Goal: Information Seeking & Learning: Learn about a topic

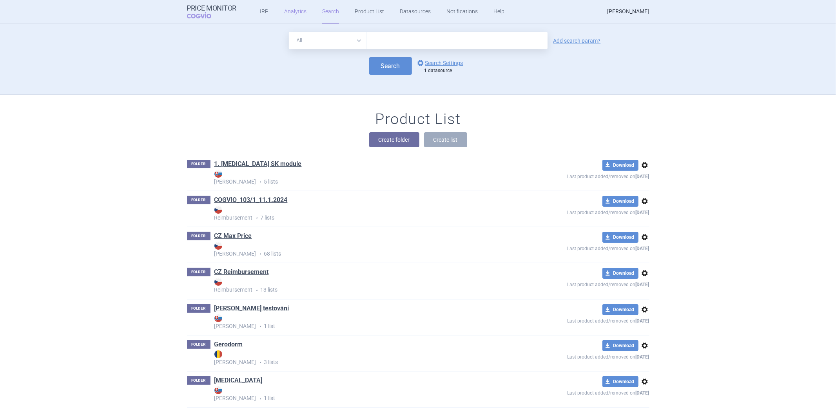
click at [284, 14] on link "Analytics" at bounding box center [295, 12] width 22 height 24
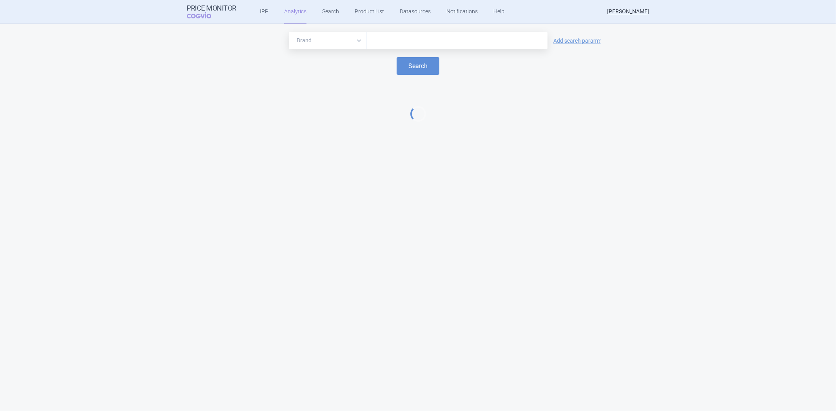
click at [308, 40] on select "Brand ATC/Active substance Therapeutic area" at bounding box center [328, 41] width 78 height 18
select select "atc"
click at [289, 32] on select "Brand ATC/Active substance Therapeutic area" at bounding box center [328, 41] width 78 height 18
click at [396, 40] on input "text" at bounding box center [456, 41] width 173 height 10
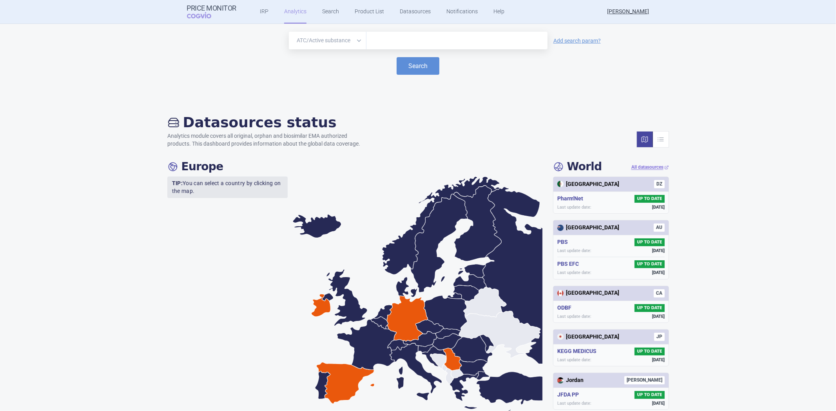
paste input "L01EA02"
type input "L01EA02"
click at [409, 68] on button "Search" at bounding box center [418, 66] width 43 height 18
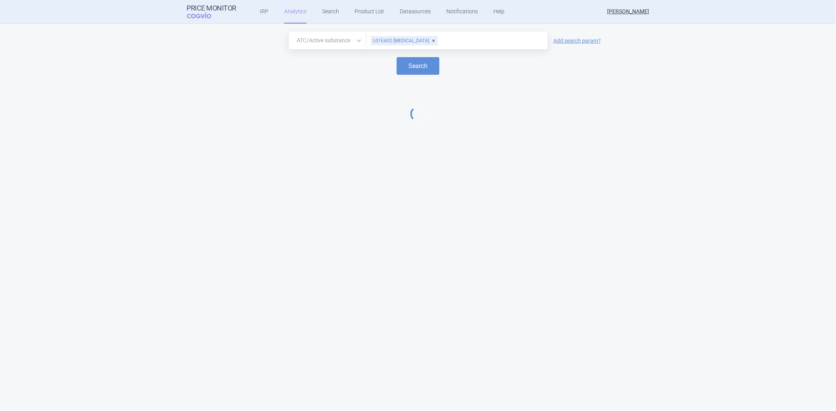
select select "EUR"
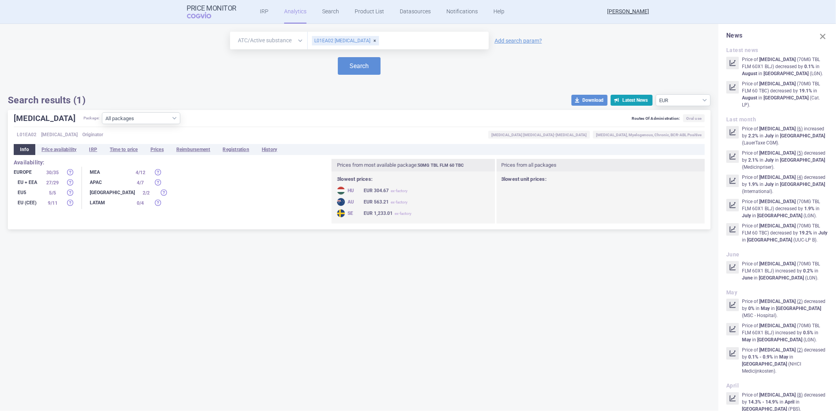
click at [154, 155] on div "[MEDICAL_DATA] Package: All packages 100MG TBL FLM 30 TBC ( 53 ) 100MG TBL FLM …" at bounding box center [359, 170] width 703 height 120
click at [158, 152] on li "Prices" at bounding box center [157, 149] width 26 height 11
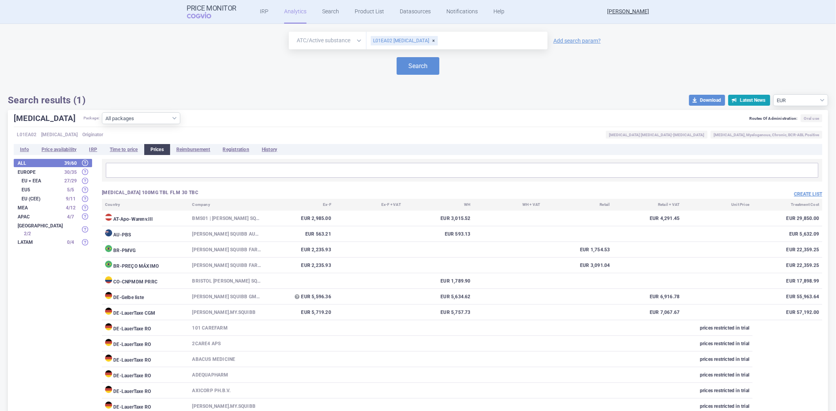
click at [438, 40] on input "text" at bounding box center [490, 41] width 105 height 10
click at [420, 41] on div "L01EA02 DASATINIB" at bounding box center [404, 40] width 67 height 9
paste input "L01AA01"
click at [420, 72] on button "Search" at bounding box center [418, 66] width 43 height 18
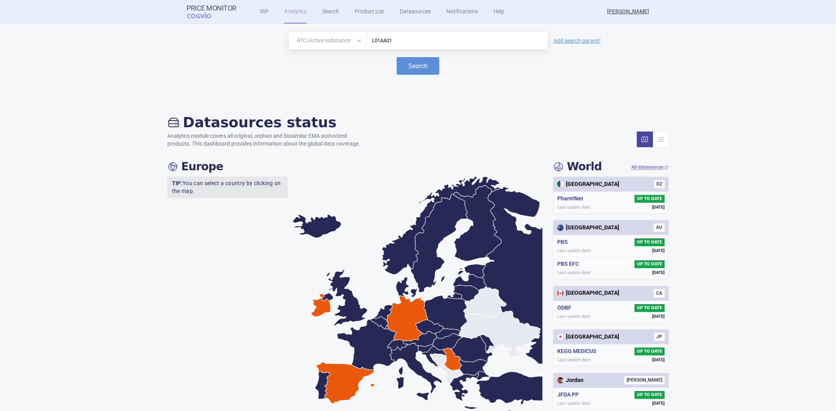
click at [434, 34] on div "L01AA01" at bounding box center [456, 41] width 181 height 18
click at [335, 38] on select "Brand ATC/Active substance Therapeutic area" at bounding box center [328, 41] width 78 height 18
click at [406, 36] on input "L01AA01" at bounding box center [456, 41] width 173 height 10
type input "L01AA01"
click at [428, 38] on input "L01AA01" at bounding box center [456, 41] width 173 height 10
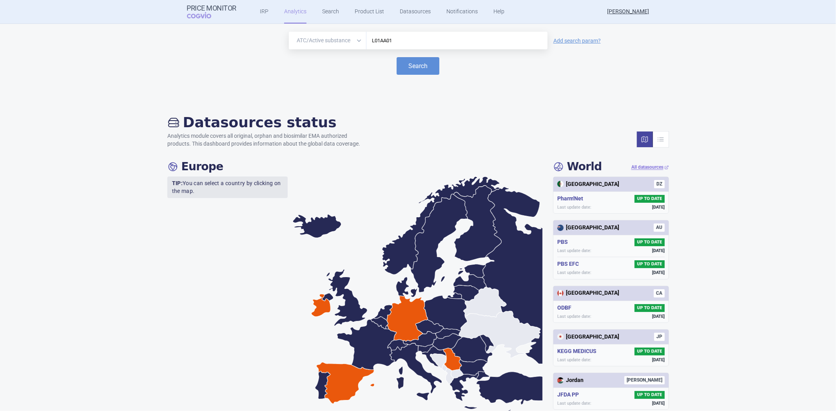
click at [394, 42] on input "L01AA01" at bounding box center [456, 41] width 173 height 10
click at [345, 39] on select "Brand ATC/Active substance Therapeutic area" at bounding box center [328, 41] width 78 height 18
click at [339, 49] on form "Brand ATC/Active substance Therapeutic area L01AA01 Add search param? Search" at bounding box center [418, 53] width 820 height 43
click at [344, 43] on select "Brand ATC/Active substance Therapeutic area" at bounding box center [328, 41] width 78 height 18
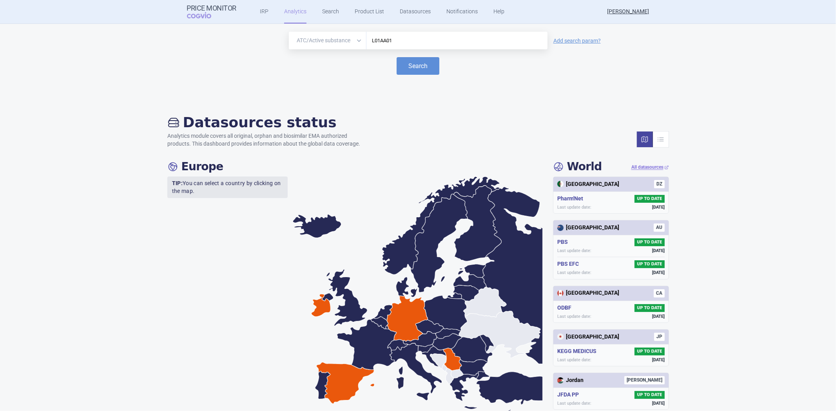
select select "brand"
click at [289, 32] on select "Brand ATC/Active substance Therapeutic area" at bounding box center [328, 41] width 78 height 18
click at [407, 42] on input "L01AA01" at bounding box center [456, 41] width 173 height 10
paste input "PHELINUN"
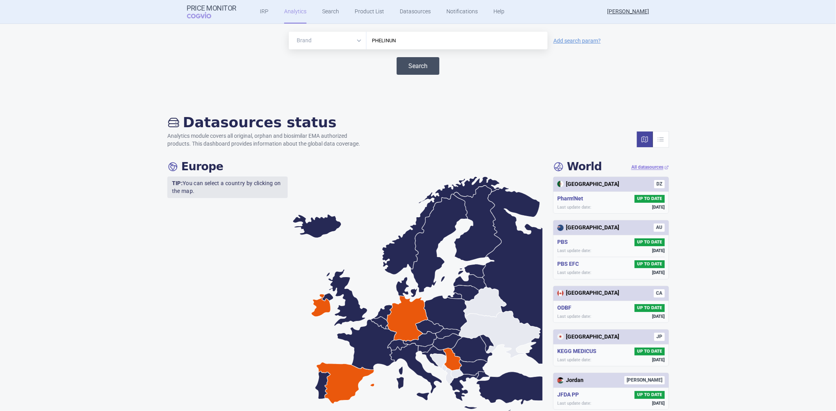
type input "PHELINUN"
click at [420, 64] on button "Search" at bounding box center [418, 66] width 43 height 18
click at [402, 37] on input "PHELINUN" at bounding box center [456, 41] width 173 height 10
click at [409, 66] on button "Search" at bounding box center [418, 66] width 43 height 18
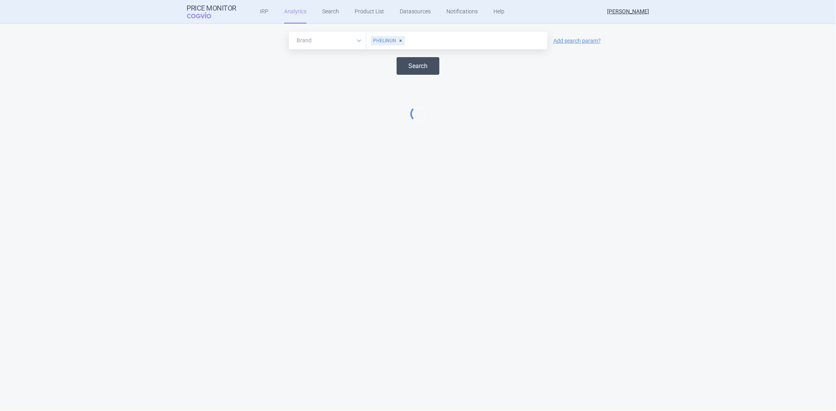
select select "EUR"
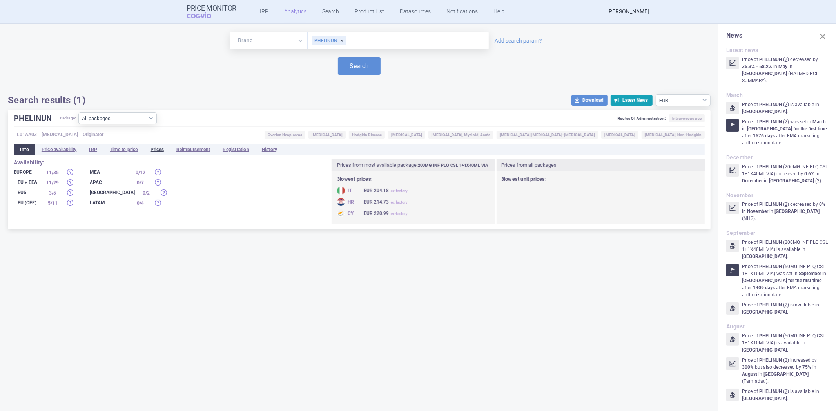
click at [160, 152] on li "Prices" at bounding box center [157, 149] width 26 height 11
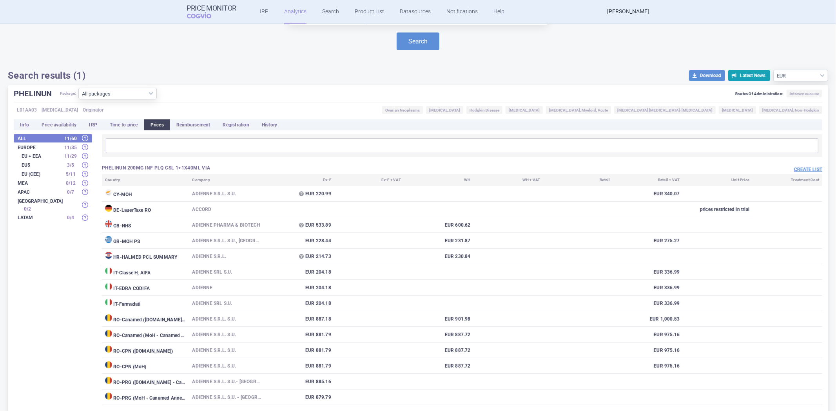
scroll to position [87, 0]
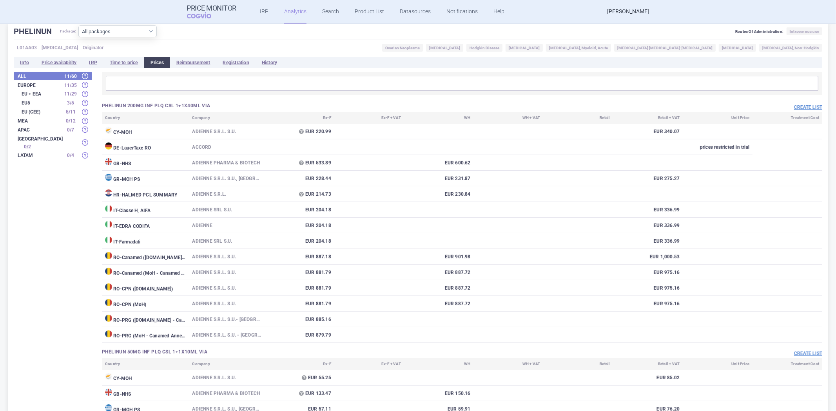
click at [322, 85] on input "text" at bounding box center [462, 83] width 708 height 10
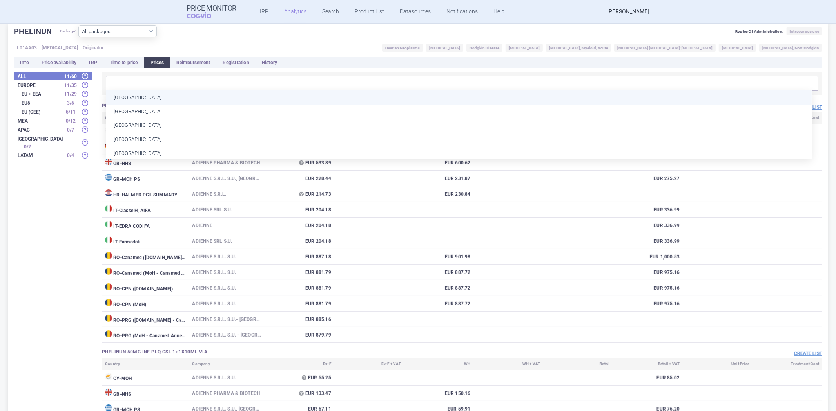
paste input "TEMOZOLOMIDE ACCORD 100MG CPS DUR 20 SCC"
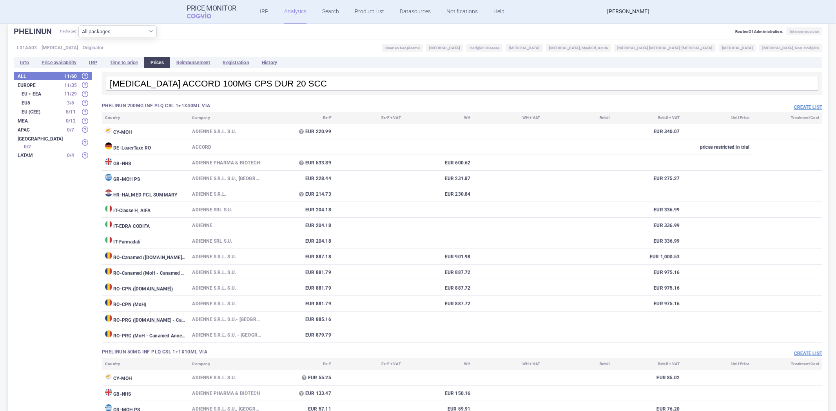
type input "TEMOZOLOMIDE ACCORD 100MG CPS DUR 20 SCC"
click at [253, 109] on h3 "PHELINUN 200MG INF PLQ CSL 1+1X40ML VIA" at bounding box center [282, 106] width 360 height 7
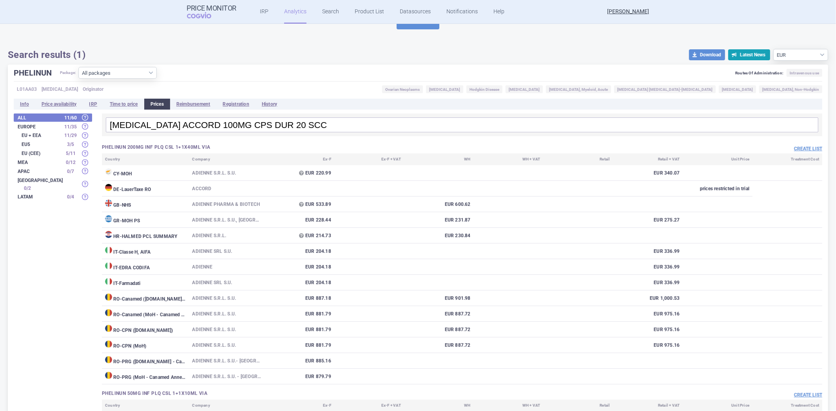
scroll to position [0, 0]
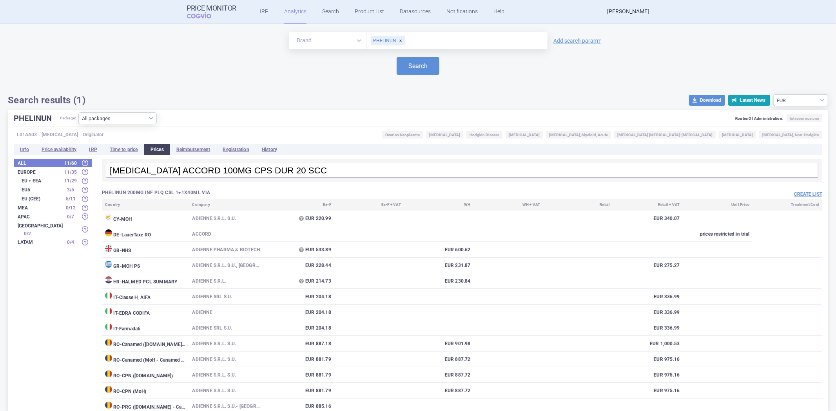
click at [291, 213] on td "EUR 220.99" at bounding box center [299, 219] width 70 height 16
click at [381, 163] on div "TEMOZOLOMIDE ACCORD 100MG CPS DUR 20 SCC" at bounding box center [462, 170] width 712 height 15
click at [371, 167] on input "TEMOZOLOMIDE ACCORD 100MG CPS DUR 20 SCC" at bounding box center [462, 170] width 708 height 10
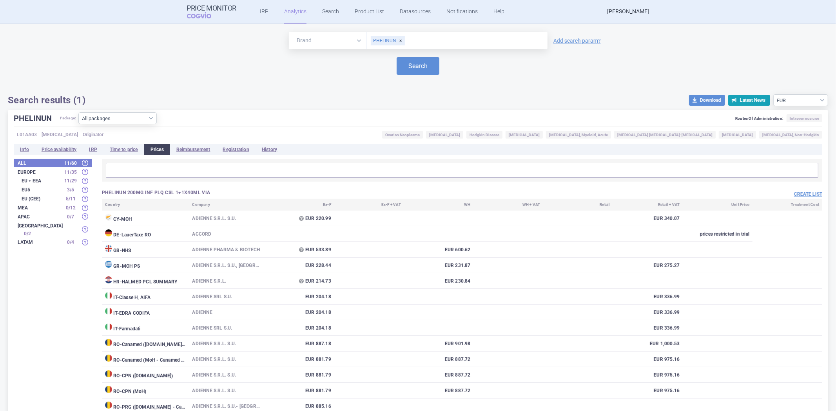
click at [375, 144] on ul "Info Price availability IRP Time to price Prices Reimbursement Registration His…" at bounding box center [418, 149] width 808 height 11
click at [332, 175] on input "text" at bounding box center [462, 170] width 708 height 10
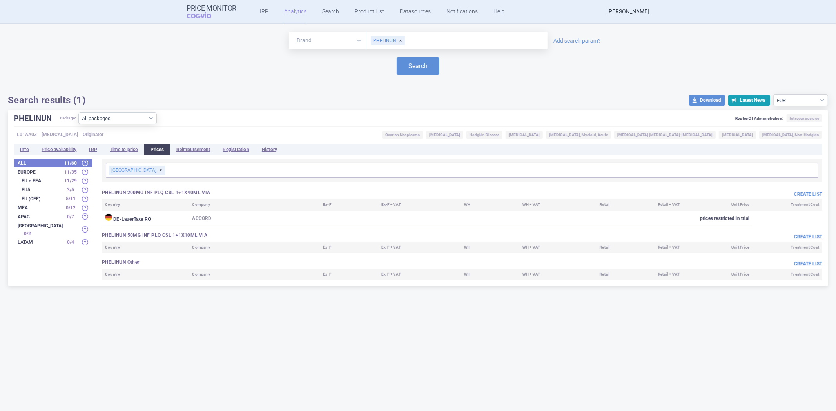
click at [134, 169] on div "Germany" at bounding box center [137, 170] width 56 height 9
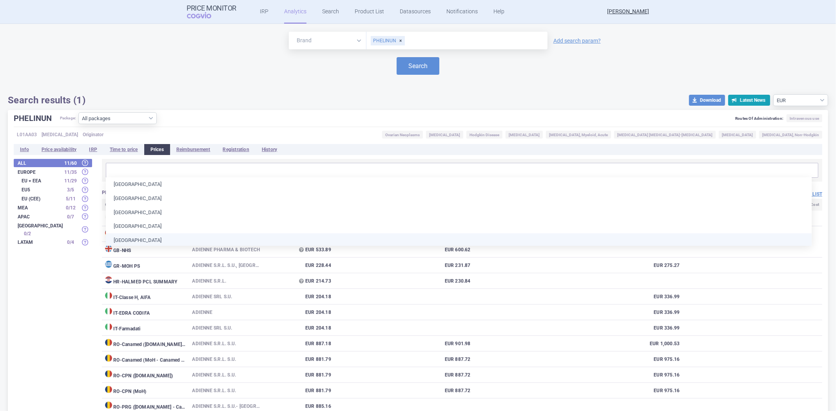
click at [53, 303] on div "All 11 / 60 Europe 11 / 35 EU + EEA 11 / 29 EU5 3 / 5 EU (CEE) 5 / 11 MEA 0 / 1…" at bounding box center [418, 376] width 808 height 435
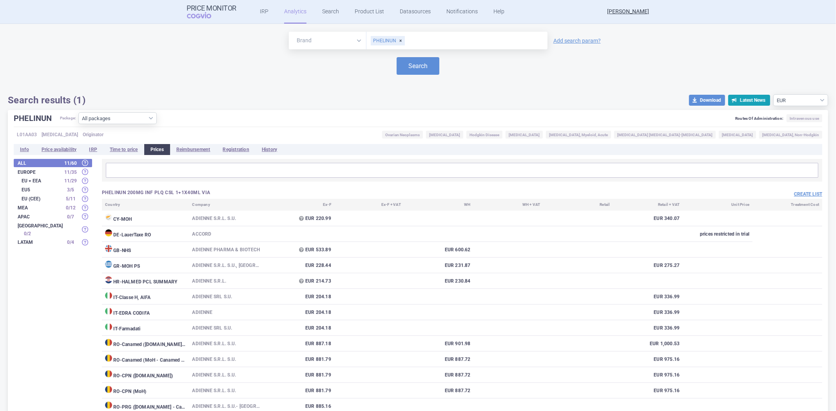
click at [397, 40] on div "PHELINUN" at bounding box center [388, 40] width 34 height 9
paste input "TEMOZOLOMIDE ACCORD 100MG CPS DUR 20 SCC"
drag, startPoint x: 499, startPoint y: 38, endPoint x: 406, endPoint y: 46, distance: 93.2
click at [406, 46] on div "TEMOZOLOMIDE ACCORD 100MG CPS DUR 20 SCC" at bounding box center [456, 41] width 181 height 18
click at [422, 47] on div "TEMOZOLOMIDe" at bounding box center [456, 41] width 181 height 18
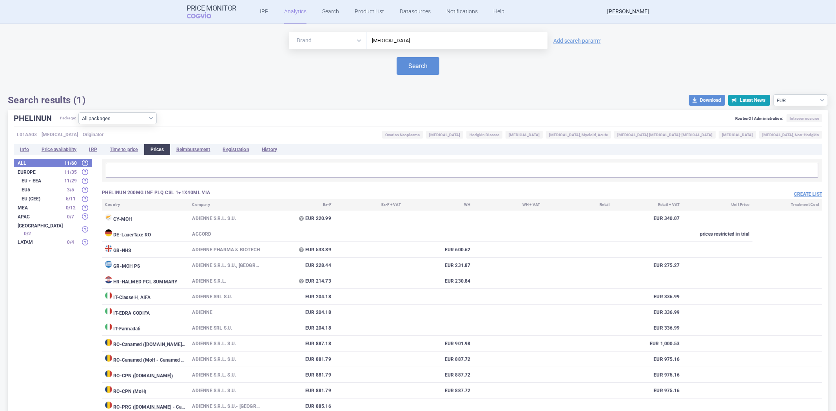
click at [422, 44] on input "TEMOZOLOMIDe" at bounding box center [456, 41] width 173 height 10
click at [413, 44] on input "TEMOZOLOMI" at bounding box center [456, 41] width 173 height 10
click at [342, 39] on select "Brand ATC/Active substance Therapeutic area" at bounding box center [328, 41] width 78 height 18
click at [289, 32] on select "Brand ATC/Active substance Therapeutic area" at bounding box center [328, 41] width 78 height 18
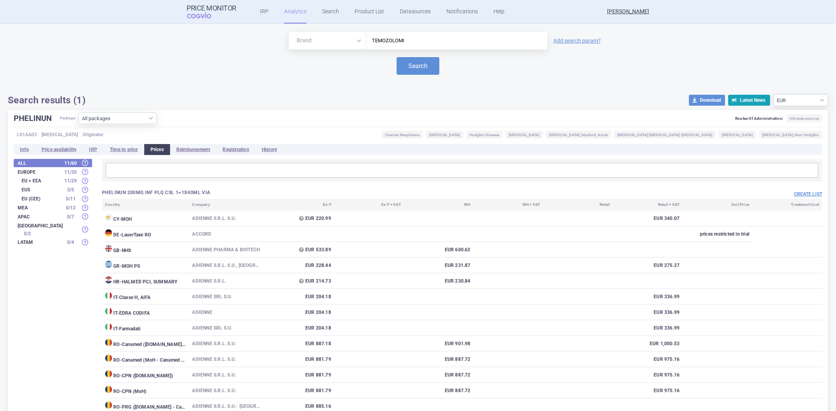
click at [408, 41] on input "TEMOZOLOMI" at bounding box center [456, 41] width 173 height 10
click at [409, 41] on input "TEMOZOLOMI" at bounding box center [456, 41] width 173 height 10
type input "TEMO"
click at [405, 72] on button "Search" at bounding box center [418, 66] width 43 height 18
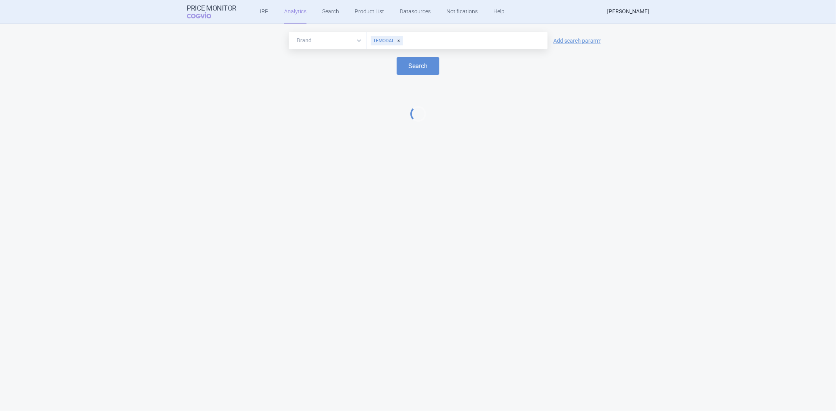
select select "EUR"
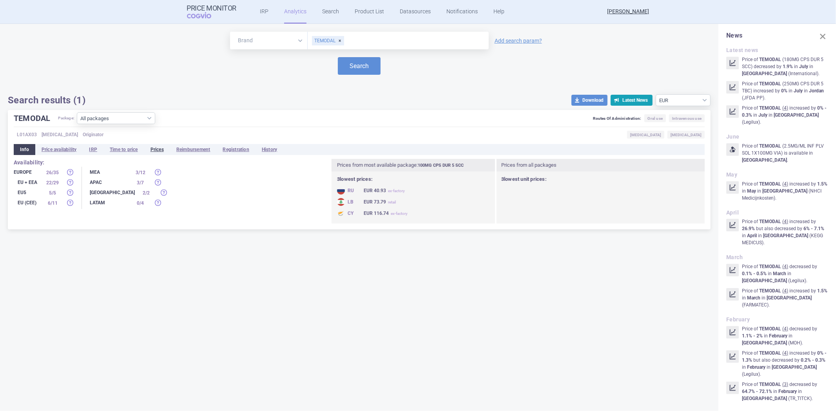
click at [159, 148] on li "Prices" at bounding box center [157, 149] width 26 height 11
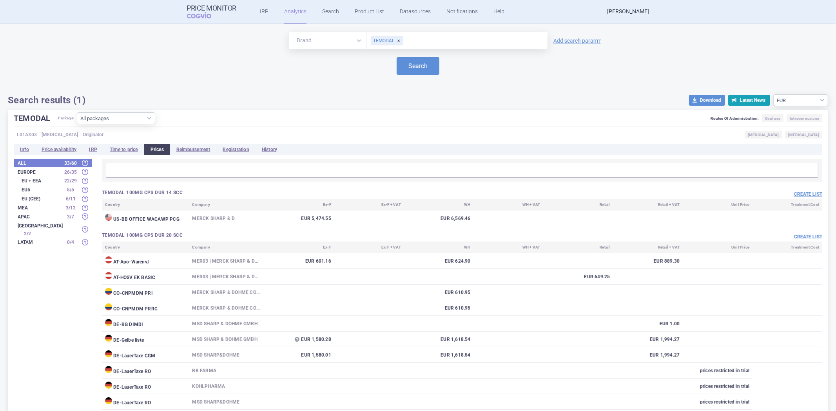
click at [398, 39] on div "TEMODAL" at bounding box center [387, 40] width 32 height 9
type input "temozolo"
drag, startPoint x: 195, startPoint y: 148, endPoint x: 201, endPoint y: 147, distance: 5.5
click at [197, 148] on li "Reimbursement" at bounding box center [193, 149] width 47 height 11
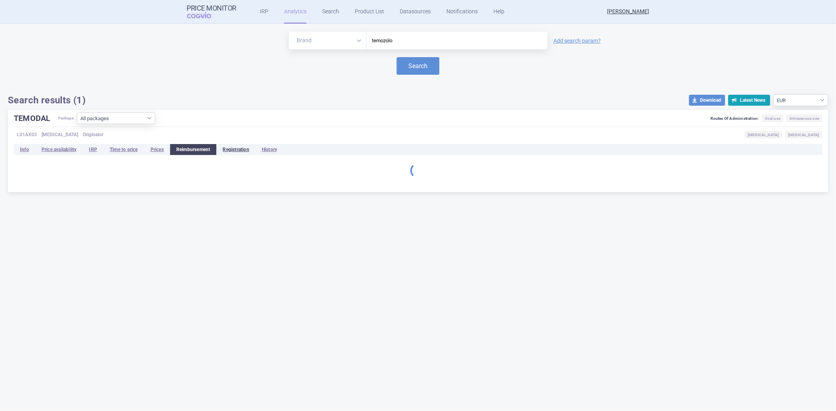
click at [234, 149] on li "Registration" at bounding box center [235, 149] width 39 height 11
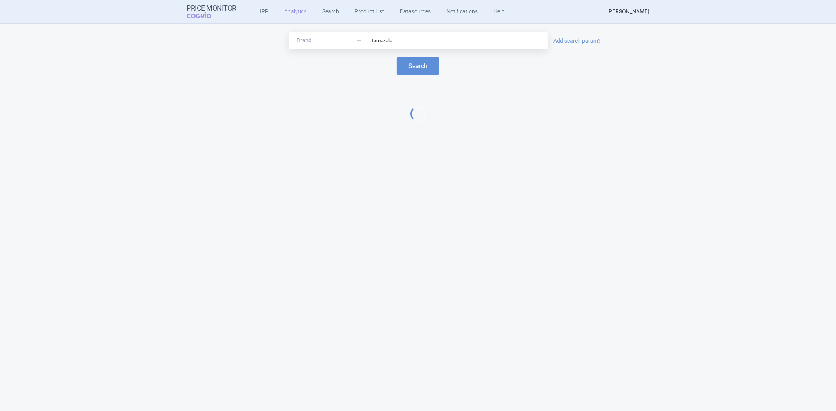
select select "EUR"
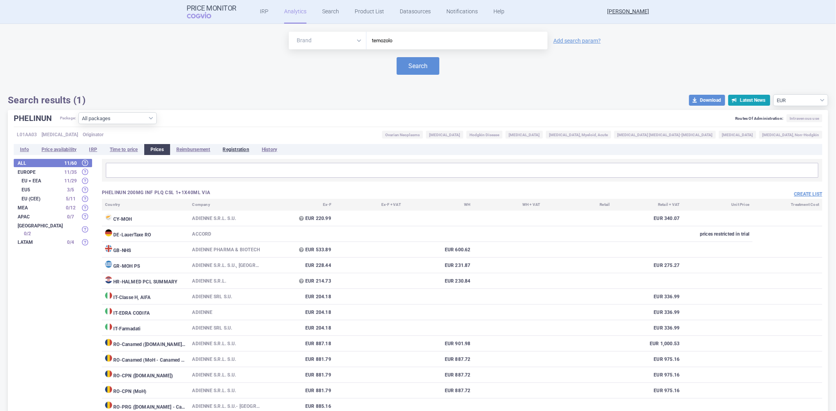
click at [237, 150] on li "Registration" at bounding box center [235, 149] width 39 height 11
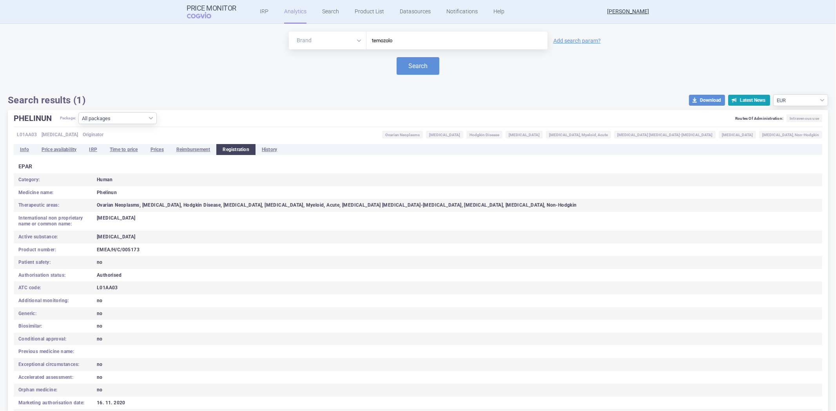
click at [108, 289] on div "L01AA03" at bounding box center [453, 288] width 728 height 6
copy div "L01AA03"
click at [382, 43] on input "temozolo" at bounding box center [456, 41] width 173 height 10
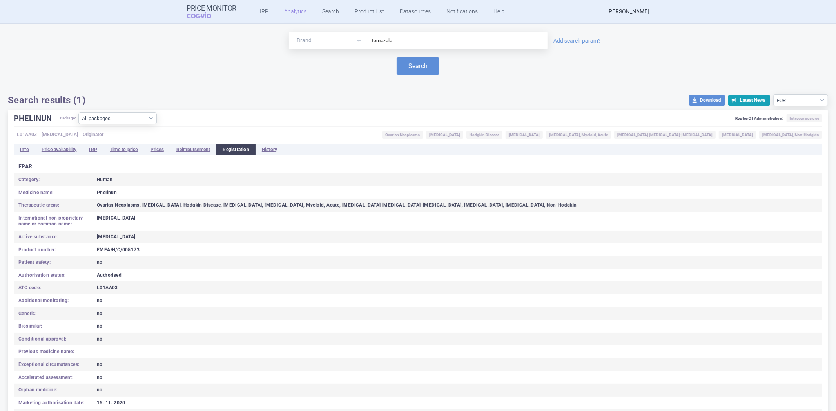
click at [325, 34] on select "Brand ATC/Active substance Therapeutic area" at bounding box center [328, 41] width 78 height 18
select select "atc"
click at [289, 32] on select "Brand ATC/Active substance Therapeutic area" at bounding box center [328, 41] width 78 height 18
click at [373, 44] on input "temozolo" at bounding box center [456, 41] width 173 height 10
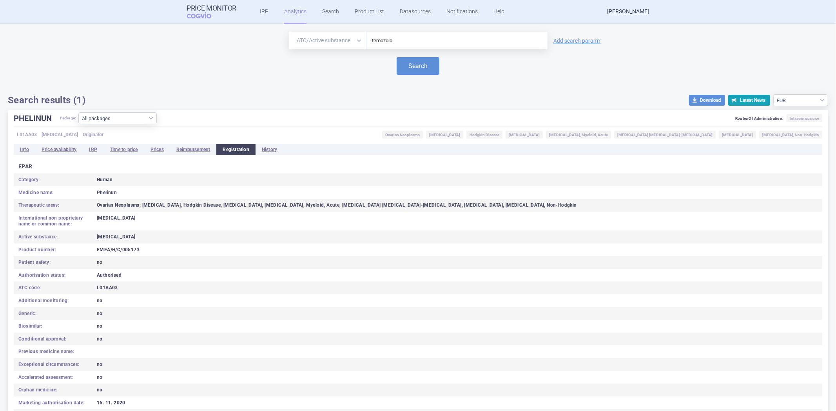
paste input "L01AX03"
type input "L01AX03"
click at [409, 64] on button "Search" at bounding box center [418, 66] width 43 height 18
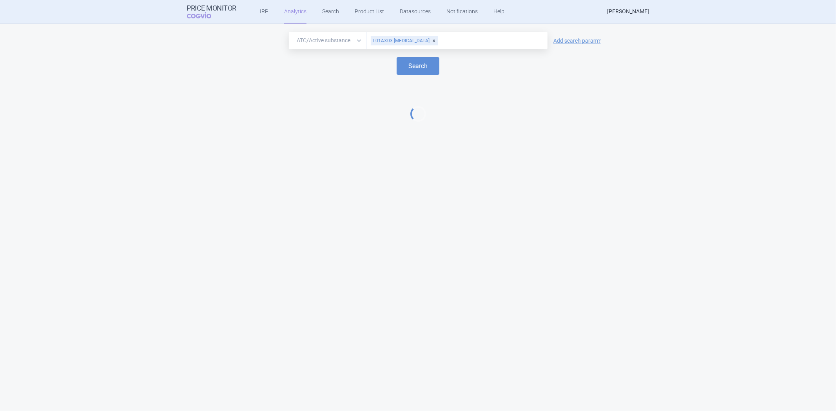
select select "EUR"
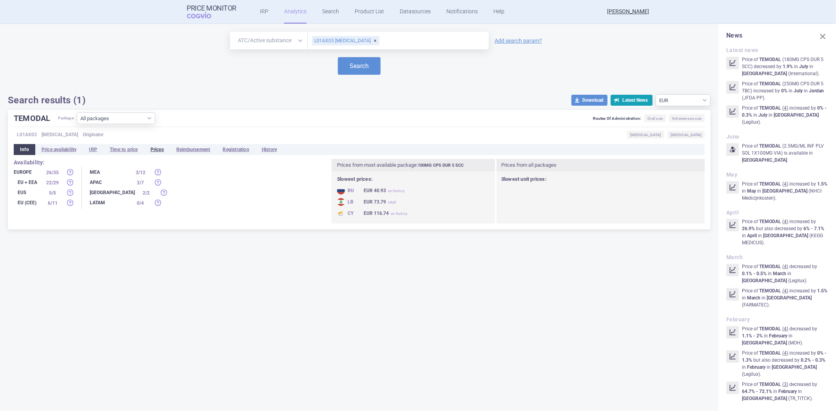
click at [158, 151] on li "Prices" at bounding box center [157, 149] width 26 height 11
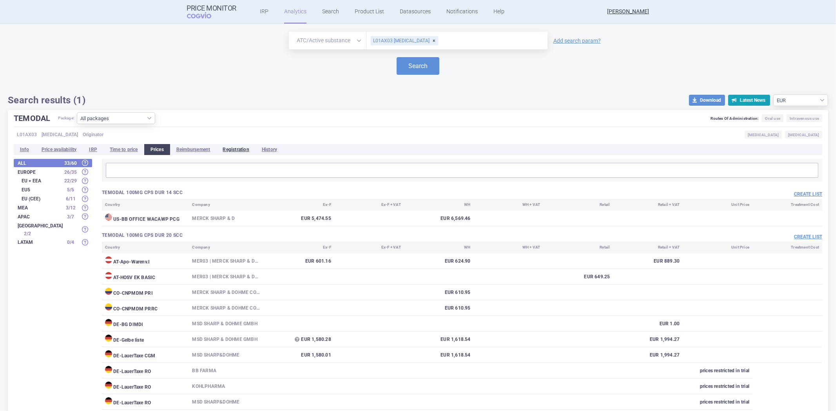
click at [228, 148] on li "Registration" at bounding box center [235, 149] width 39 height 11
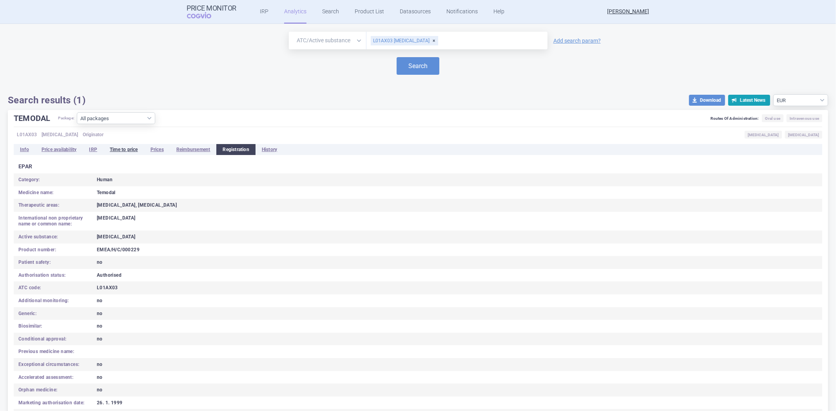
click at [123, 148] on li "Time to price" at bounding box center [123, 149] width 41 height 11
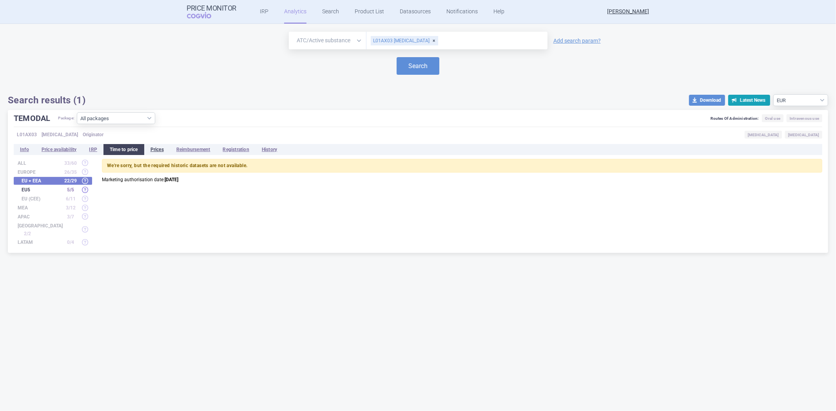
click at [168, 154] on li "Prices" at bounding box center [157, 149] width 26 height 11
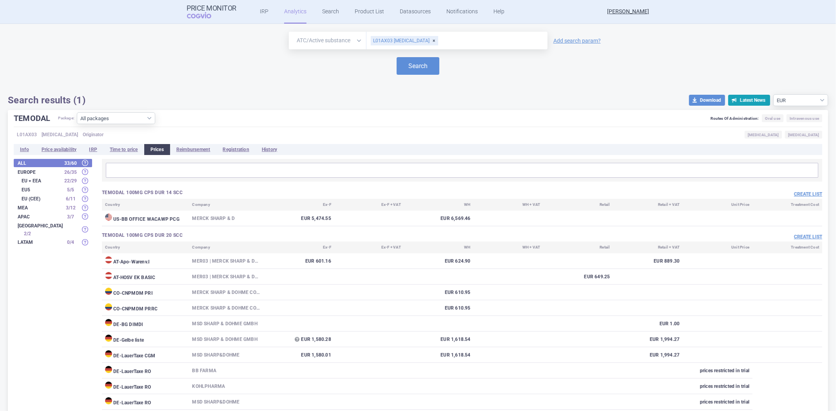
click at [452, 41] on input "text" at bounding box center [491, 41] width 105 height 10
click at [421, 67] on button "Search" at bounding box center [418, 66] width 43 height 18
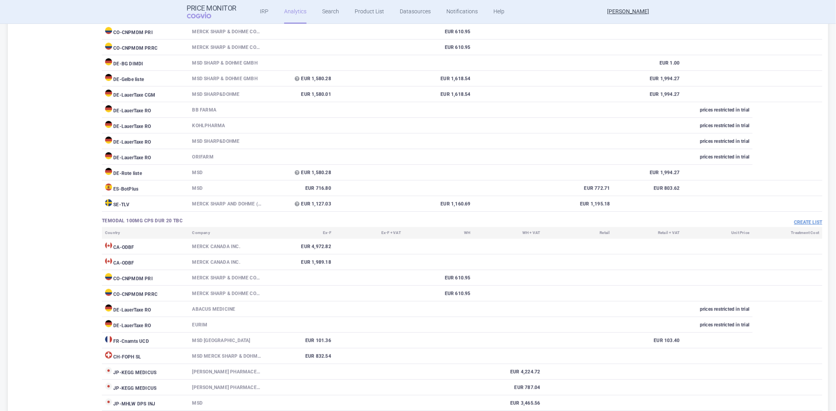
scroll to position [87, 0]
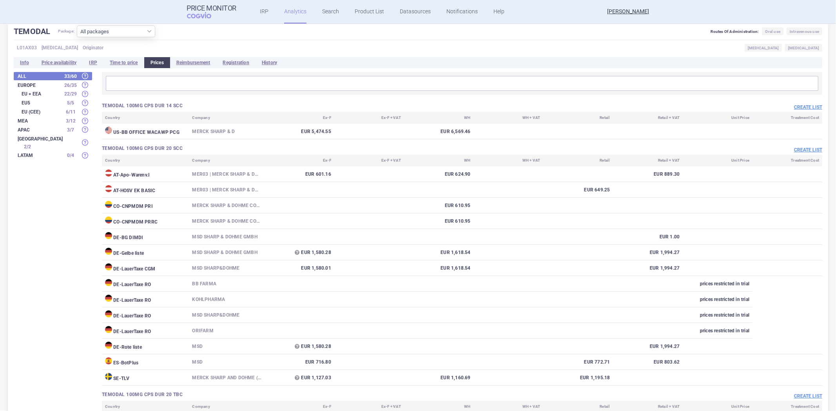
click at [125, 243] on td "DE - BG DIMDI" at bounding box center [145, 237] width 87 height 16
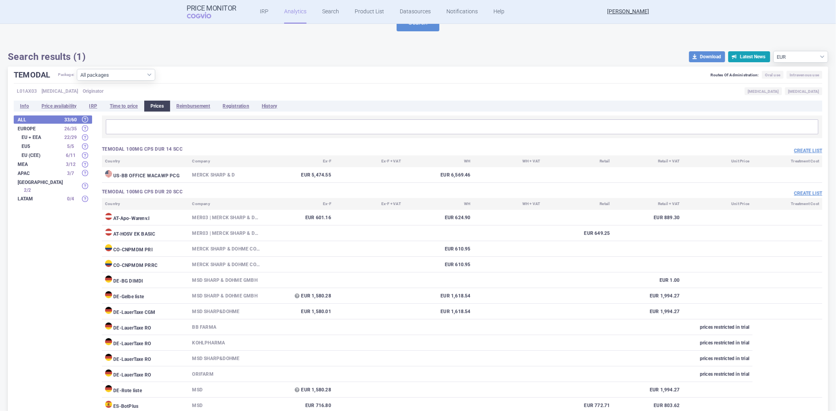
scroll to position [0, 0]
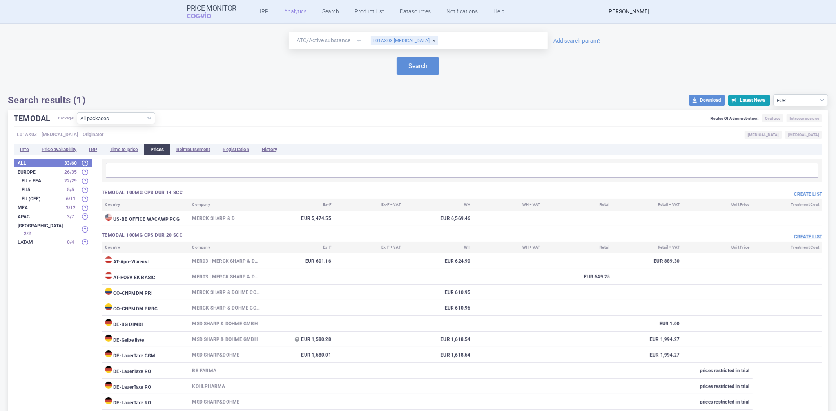
click at [527, 118] on div "TEMODAL Package: All packages 100MG CPS DUR 14 SCC ( 1 ) 100MG CPS DUR 20 SCC (…" at bounding box center [418, 119] width 808 height 15
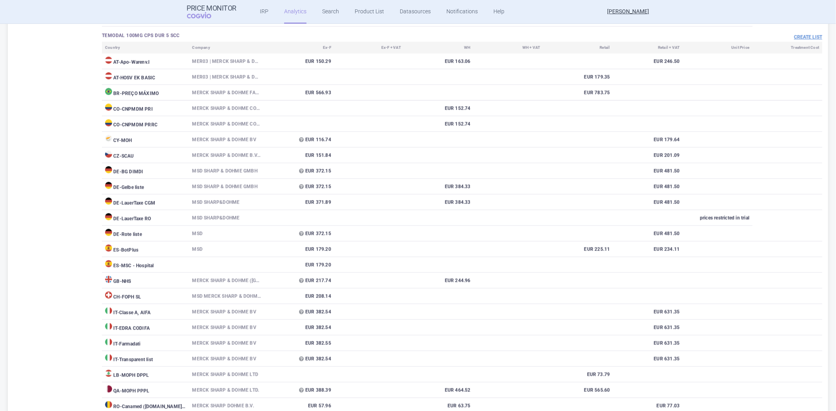
scroll to position [1146, 0]
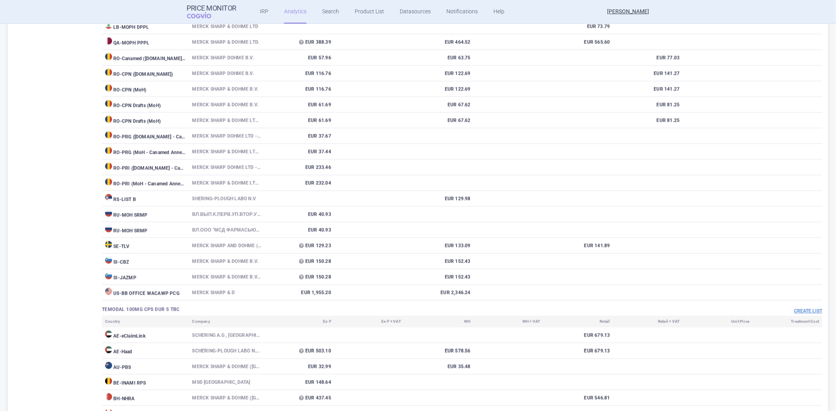
click at [462, 176] on td at bounding box center [439, 168] width 70 height 16
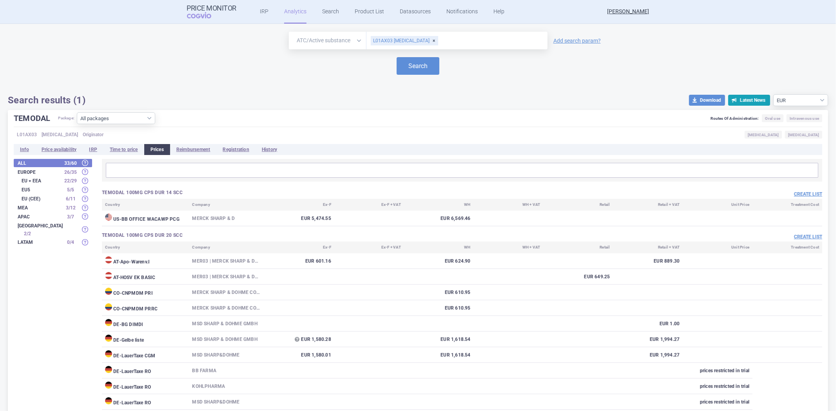
click at [138, 125] on div "TEMODAL Package: All packages 100MG CPS DUR 14 SCC ( 1 ) 100MG CPS DUR 20 SCC (…" at bounding box center [418, 119] width 808 height 15
select select "atc"
select select "EUR"
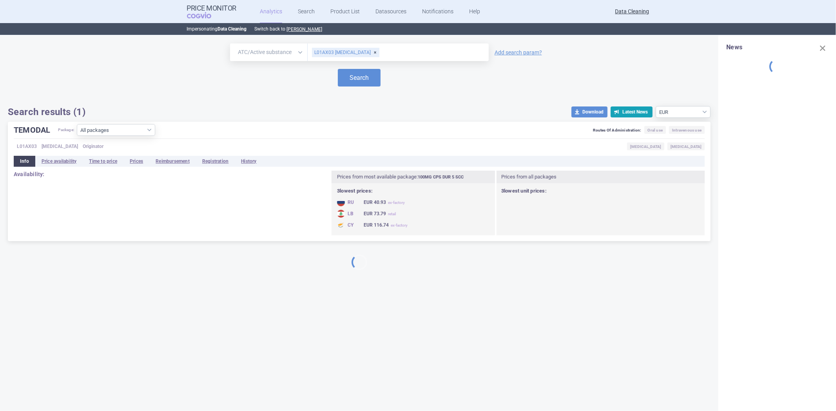
click at [140, 119] on div "Brand ATC/Active substance Therapeutic area L01AX03 TEMOZOLOMIDE Add search par…" at bounding box center [359, 79] width 718 height 86
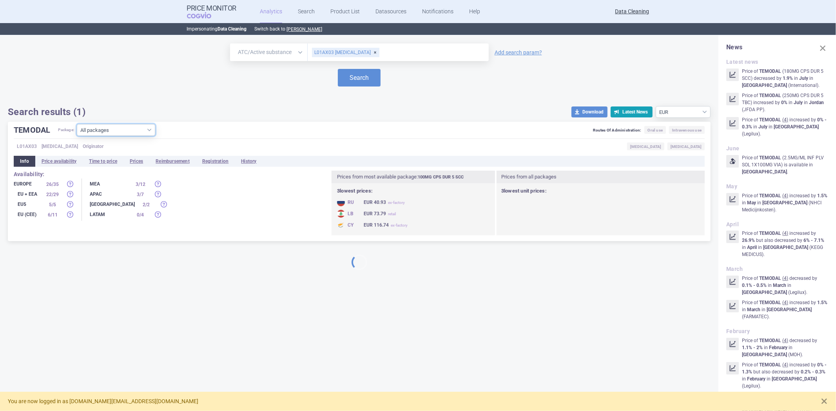
click at [135, 134] on select "All packages 100MG CPS DUR 14 SCC ( 1 ) 100MG CPS DUR 20 SCC ( 14 ) 100MG CPS D…" at bounding box center [116, 130] width 78 height 12
click at [77, 136] on select "All packages 100MG CPS DUR 14 SCC ( 1 ) 100MG CPS DUR 20 SCC ( 14 ) 100MG CPS D…" at bounding box center [116, 130] width 78 height 12
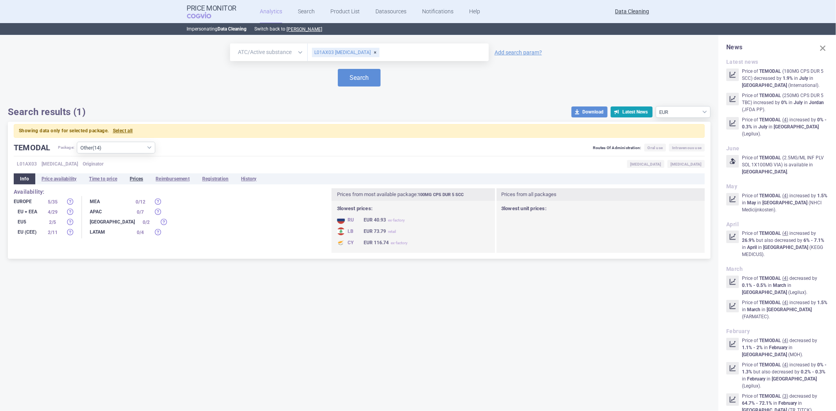
click at [133, 174] on li "Prices" at bounding box center [136, 179] width 26 height 11
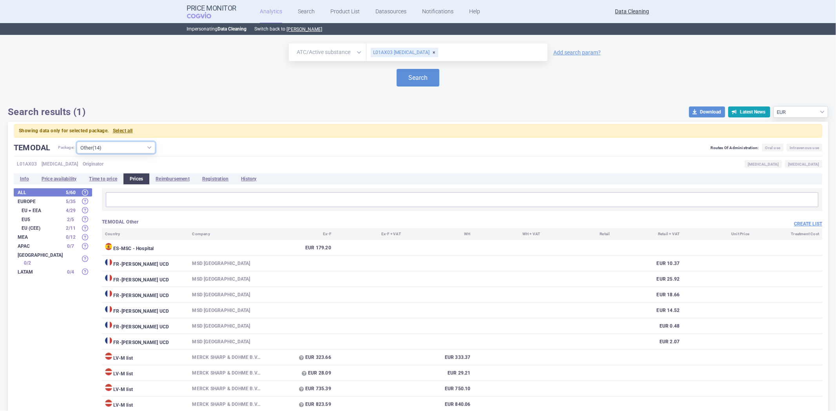
click at [122, 151] on select "All packages 100MG CPS DUR 14 SCC ( 1 ) 100MG CPS DUR 20 SCC ( 14 ) 100MG CPS D…" at bounding box center [116, 148] width 78 height 12
click at [77, 142] on select "All packages 100MG CPS DUR 14 SCC ( 1 ) 100MG CPS DUR 20 SCC ( 14 ) 100MG CPS D…" at bounding box center [116, 148] width 78 height 12
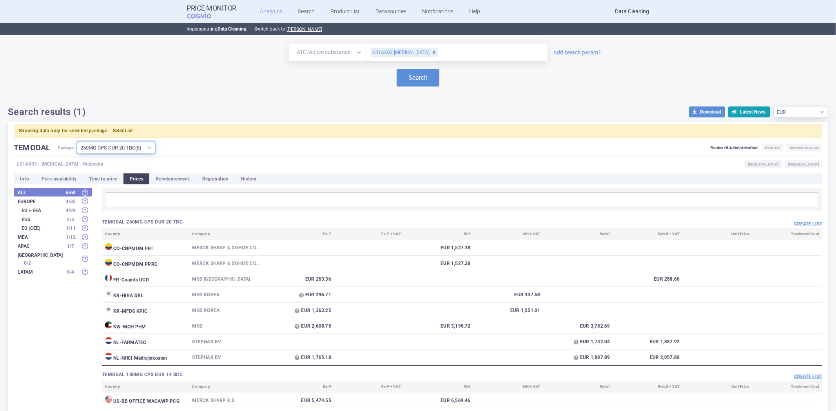
click at [151, 148] on select "All packages 100MG CPS DUR 14 SCC ( 1 ) 100MG CPS DUR 20 SCC ( 14 ) 100MG CPS D…" at bounding box center [116, 148] width 78 height 12
select select "db7fd81a-8058-469d-b31d-402e023f10ee"
click at [77, 142] on select "All packages 100MG CPS DUR 14 SCC ( 1 ) 100MG CPS DUR 20 SCC ( 14 ) 100MG CPS D…" at bounding box center [116, 148] width 78 height 12
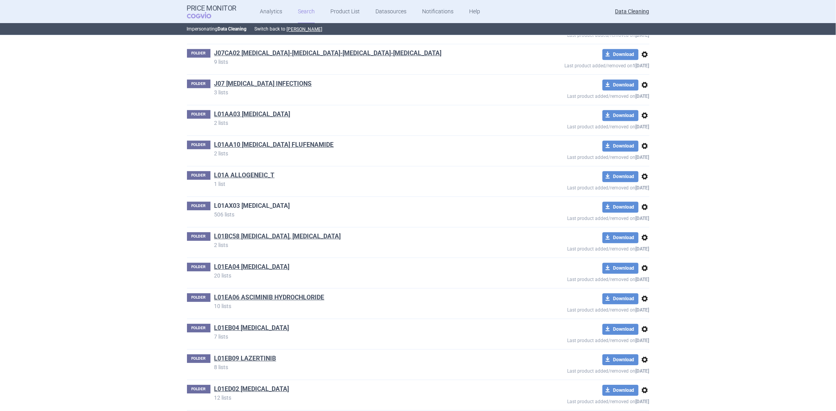
click at [240, 210] on link "L01AX03 [MEDICAL_DATA]" at bounding box center [252, 206] width 76 height 9
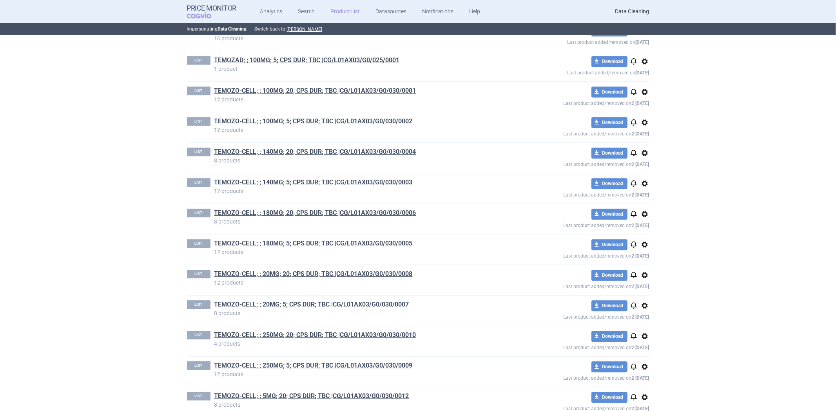
scroll to position [4614, 0]
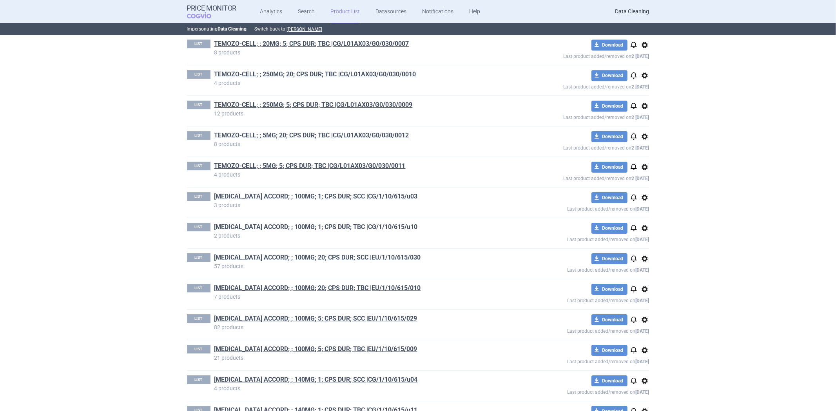
click at [406, 229] on link "[MEDICAL_DATA] ACCORD; ; 100MG; 1; CPS DUR; TBC |CG/1/10/615/u10" at bounding box center [315, 227] width 203 height 9
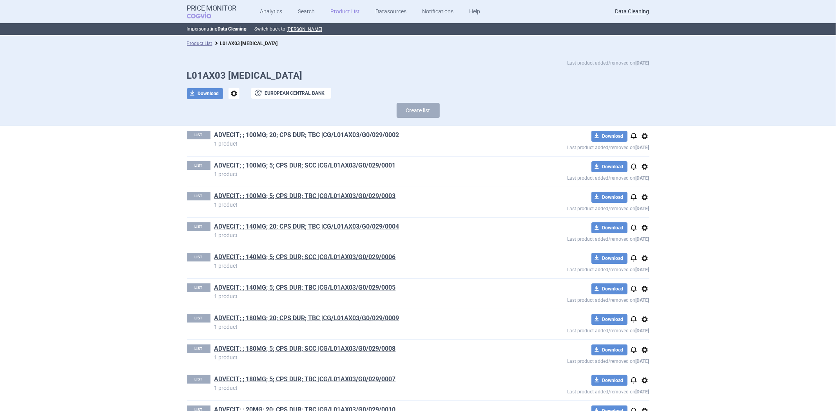
click at [304, 135] on link "ADVECIT; ; 100MG; 20; CPS DUR; TBC |CG/L01AX03/G0/029/0002" at bounding box center [306, 135] width 185 height 9
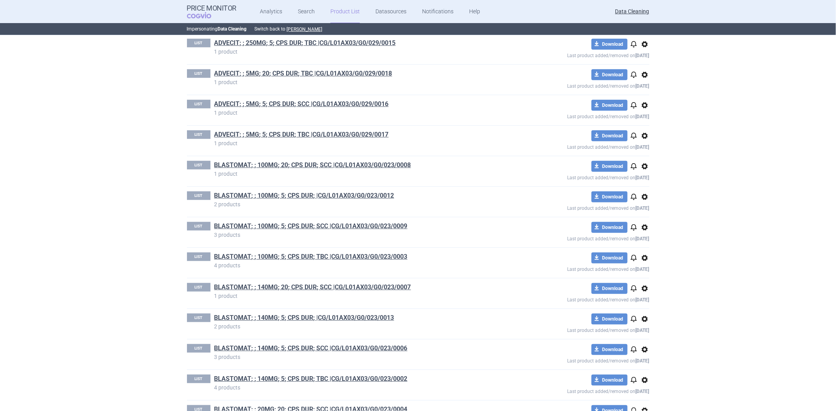
scroll to position [653, 0]
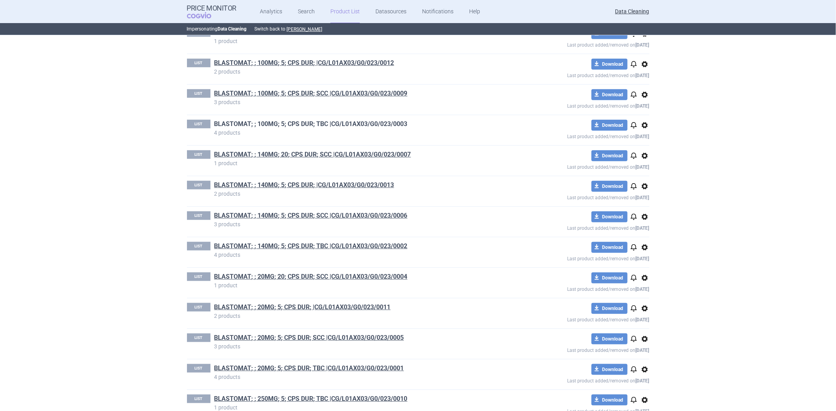
click at [359, 126] on link "BLASTOMAT; ; 100MG; 5; CPS DUR; TBC |CG/L01AX03/G0/023/0003" at bounding box center [310, 124] width 193 height 9
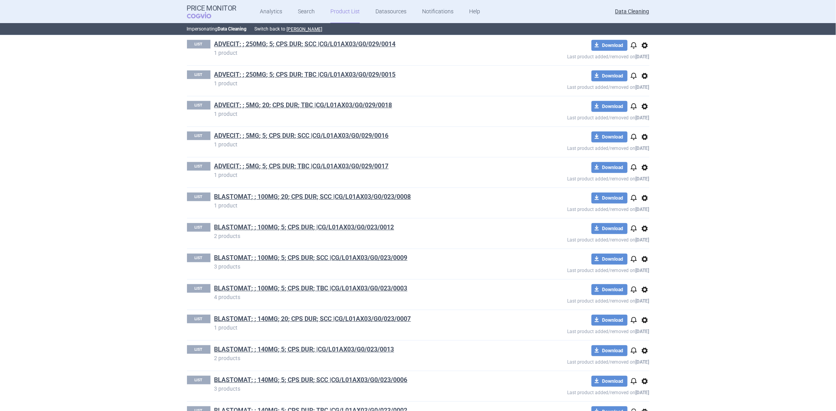
scroll to position [696, 0]
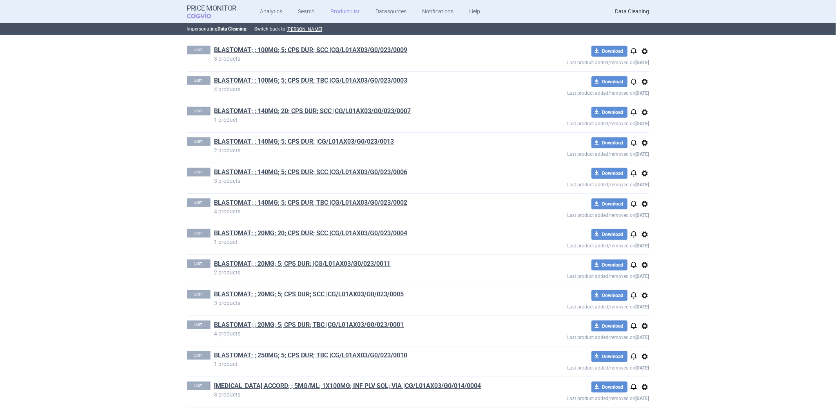
click at [327, 167] on div "LIST BLASTOMAT; ; 140MG; 5; CPS DUR; SCC |CG/L01AX03/G0/023/0006 3 products dow…" at bounding box center [418, 178] width 462 height 30
click at [322, 175] on link "BLASTOMAT; ; 140MG; 5; CPS DUR; SCC |CG/L01AX03/G0/023/0006" at bounding box center [310, 172] width 193 height 9
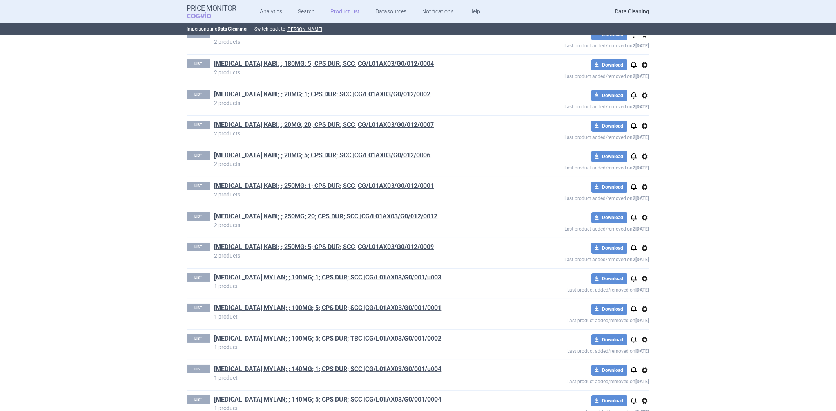
scroll to position [14064, 0]
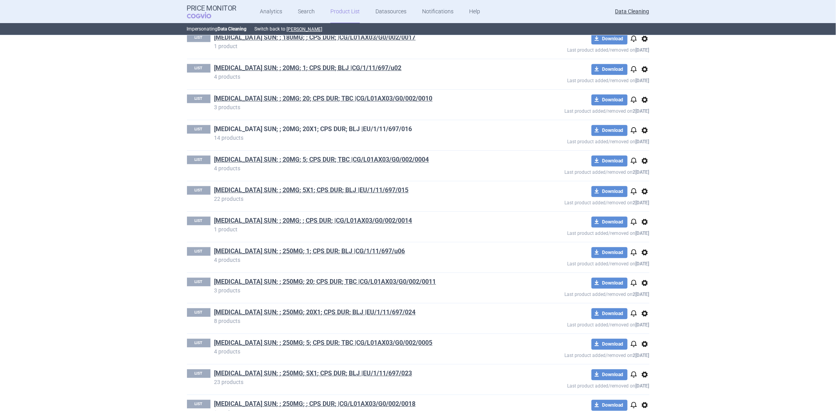
click at [337, 134] on link "[MEDICAL_DATA] SUN; ; 20MG; 20X1; CPS DUR; BLJ |EU/1/11/697/016" at bounding box center [313, 129] width 198 height 9
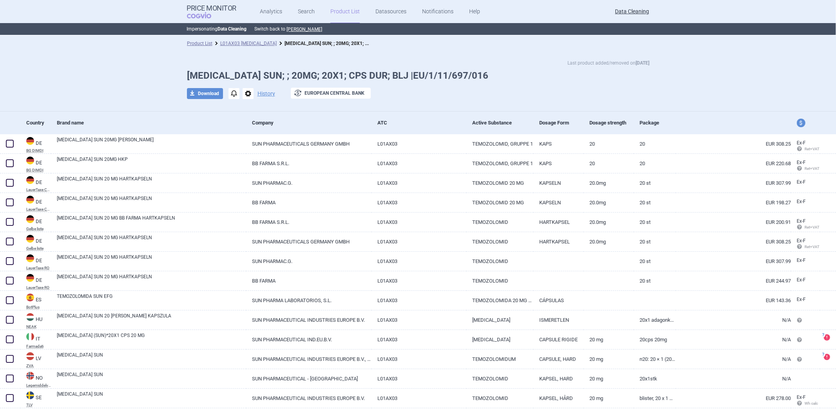
click at [467, 94] on div "download Download notifications options History exchange European Central Bank" at bounding box center [418, 94] width 462 height 12
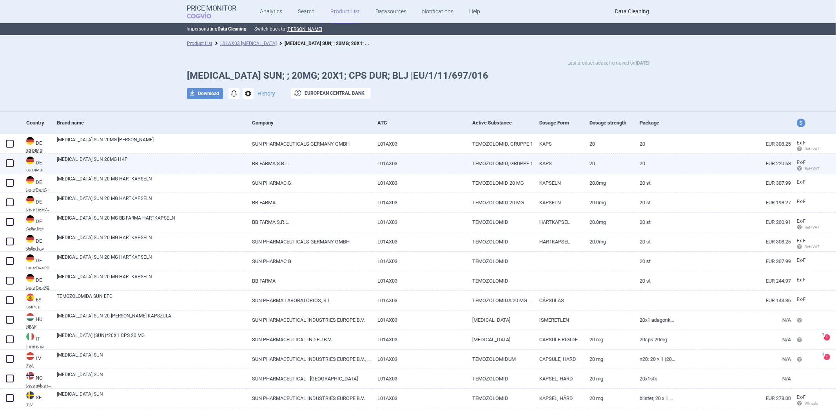
drag, startPoint x: 722, startPoint y: 114, endPoint x: 828, endPoint y: 159, distance: 114.8
click at [722, 114] on div at bounding box center [732, 123] width 115 height 23
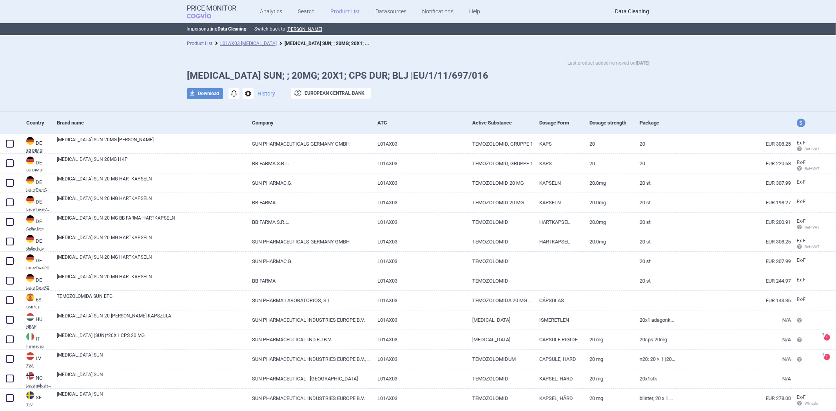
click at [187, 45] on link "Product List" at bounding box center [199, 43] width 25 height 5
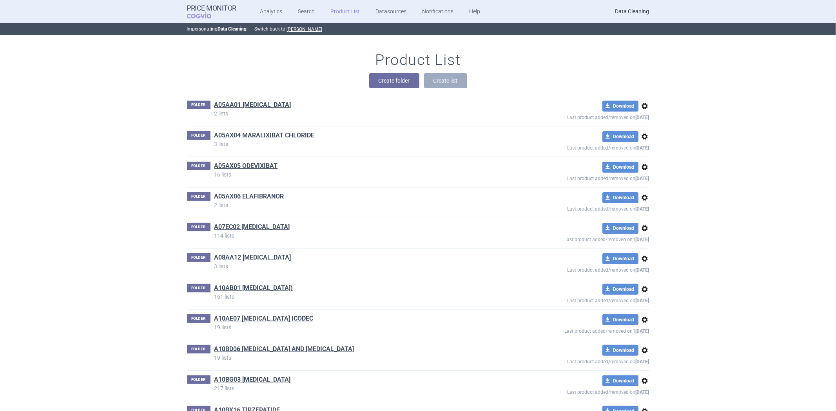
scroll to position [18470, 0]
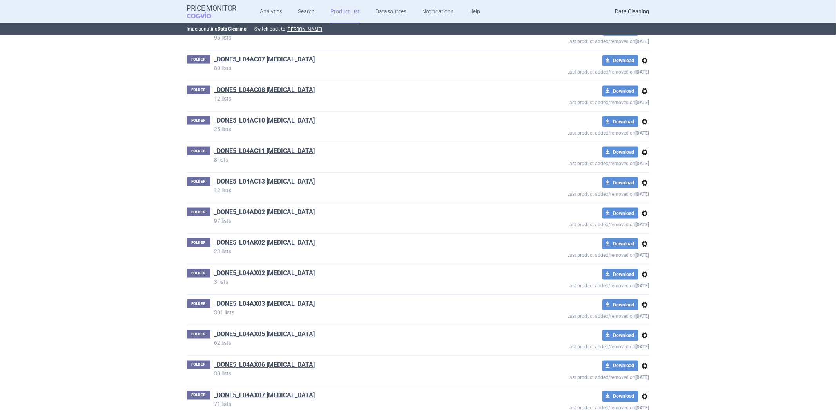
click at [279, 217] on link "_DONE5_L04AD02 [MEDICAL_DATA]" at bounding box center [264, 212] width 101 height 9
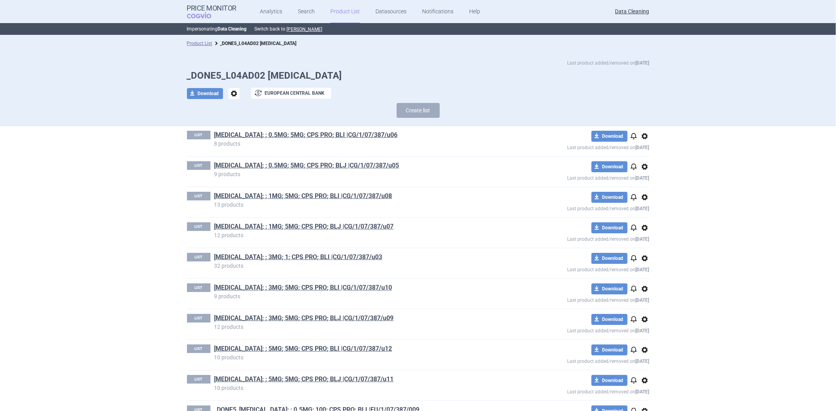
click at [141, 221] on section "Product List _DONE5_L04AD02 [MEDICAL_DATA] Last product added/removed on [DATE]…" at bounding box center [418, 224] width 836 height 376
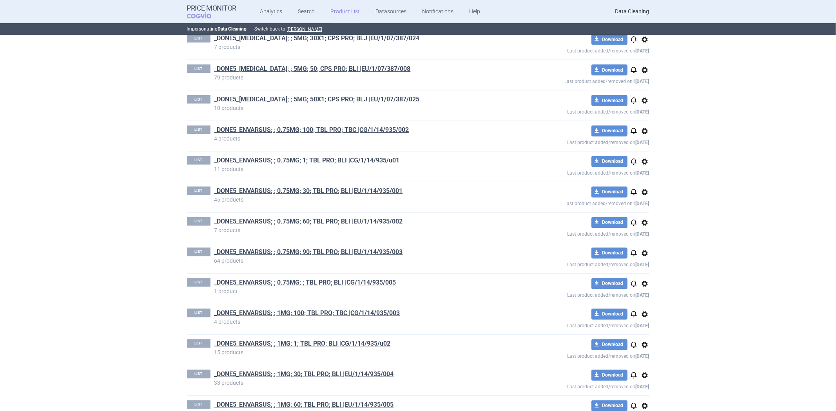
scroll to position [1593, 0]
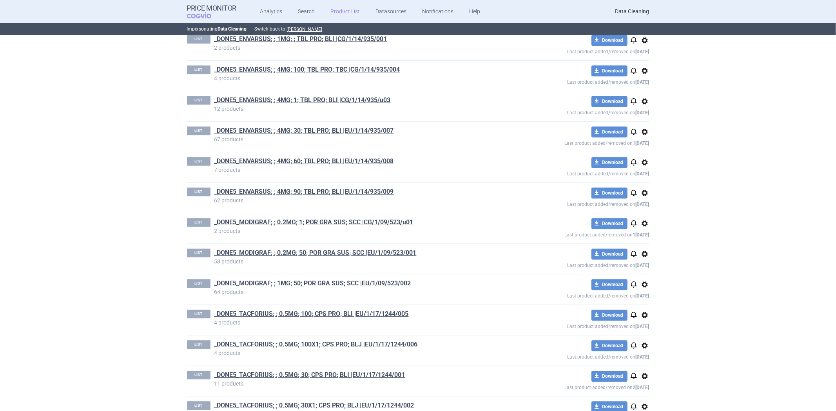
click at [374, 285] on link "_DONE5_MODIGRAF; ; 1MG; 50; POR GRA SUS; SCC |EU/1/09/523/002" at bounding box center [312, 283] width 197 height 9
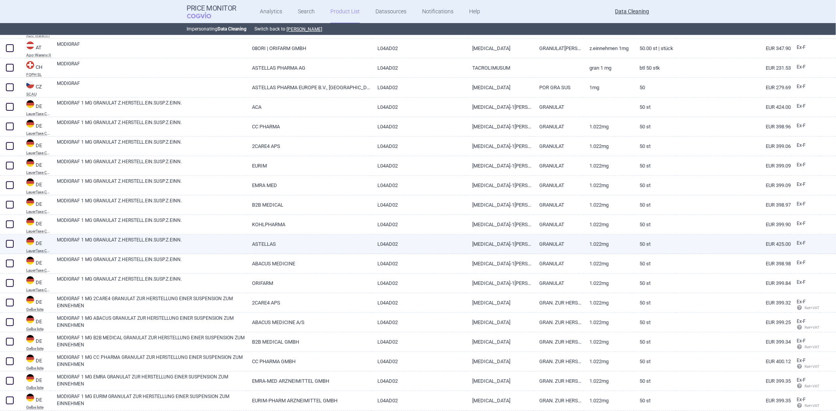
scroll to position [130, 0]
